Goal: Task Accomplishment & Management: Use online tool/utility

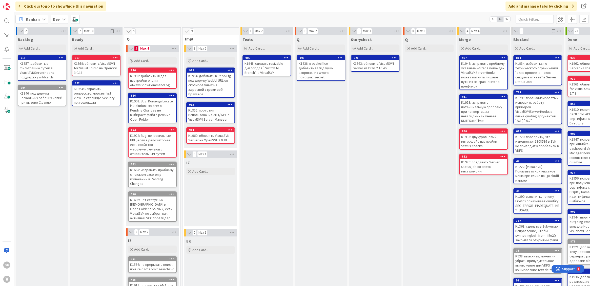
click at [315, 136] on div "Q Add Card... 895 K1938: в backoffice добавить валидацию запросов из www с помо…" at bounding box center [320, 218] width 53 height 367
click at [83, 141] on div "Ready Add Card... 917 K1959: обновить VisualSVN for Visual Studio на OpenSSL 3.…" at bounding box center [96, 218] width 53 height 367
click at [53, 147] on div "Backlog Add Card... 915 K1957: добавить в фильтрацию путей в VisualSVNServerHoo…" at bounding box center [42, 218] width 53 height 367
click at [91, 135] on div "Ready Add Card... 917 K1959: обновить VisualSVN for Visual Studio на OpenSSL 3.…" at bounding box center [96, 218] width 53 height 367
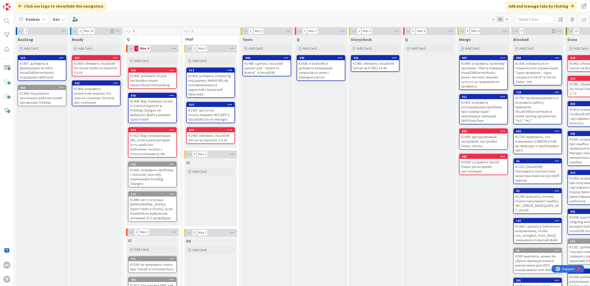
click at [315, 154] on div "Q Add Card... 895 K1938: в backoffice добавить валидацию запросов из www с помо…" at bounding box center [320, 218] width 53 height 367
click at [417, 85] on div "Q Add Card..." at bounding box center [429, 218] width 53 height 367
